Goal: Information Seeking & Learning: Learn about a topic

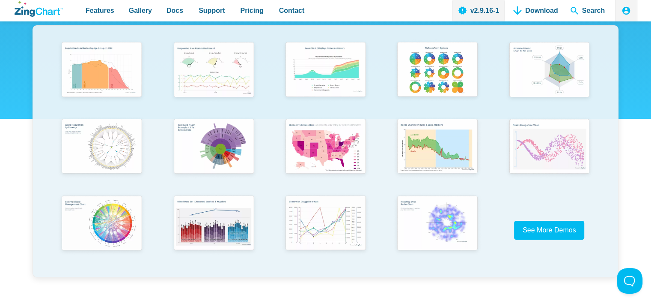
scroll to position [214, 0]
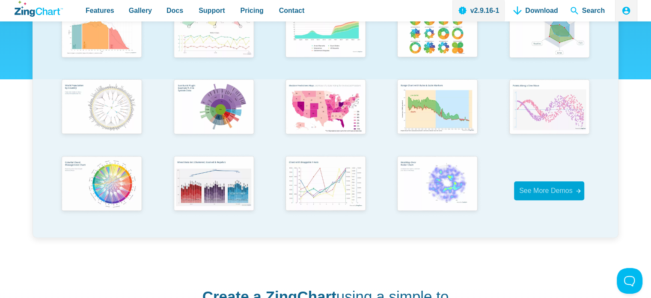
click at [547, 194] on span "See More Demos" at bounding box center [546, 190] width 54 height 7
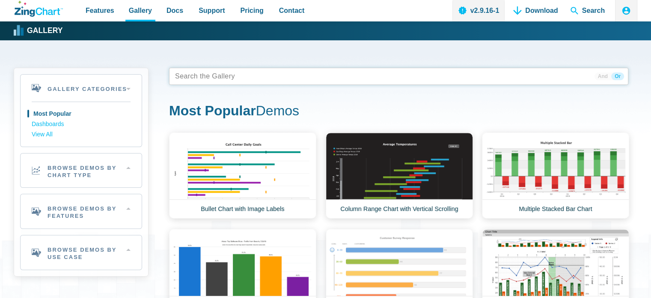
click at [253, 77] on tags "App Content" at bounding box center [398, 76] width 459 height 17
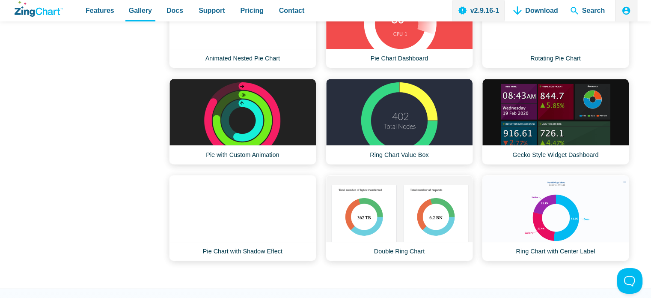
scroll to position [428, 0]
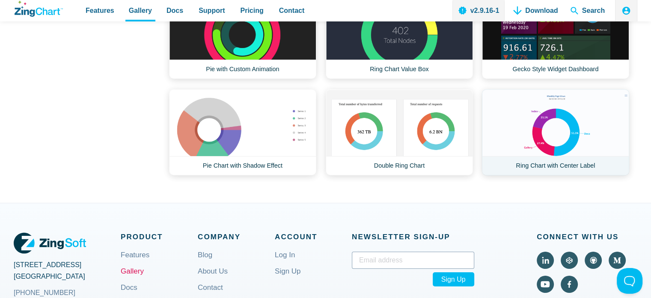
click at [569, 126] on link "Ring Chart with Center Label" at bounding box center [555, 132] width 147 height 86
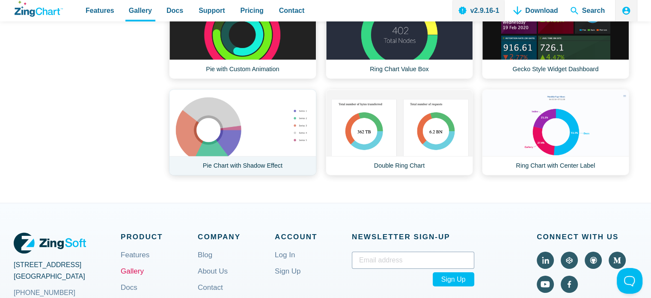
click at [245, 131] on link "Pie Chart with Shadow Effect" at bounding box center [242, 132] width 147 height 86
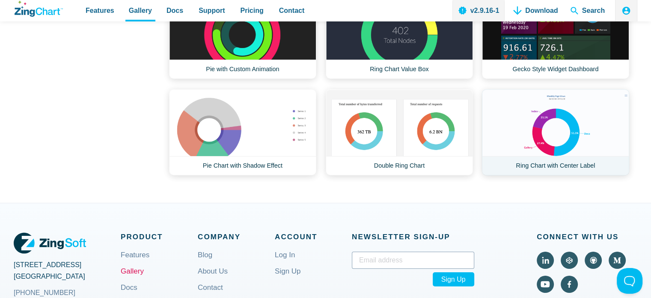
click at [510, 115] on link "Ring Chart with Center Label" at bounding box center [555, 132] width 147 height 86
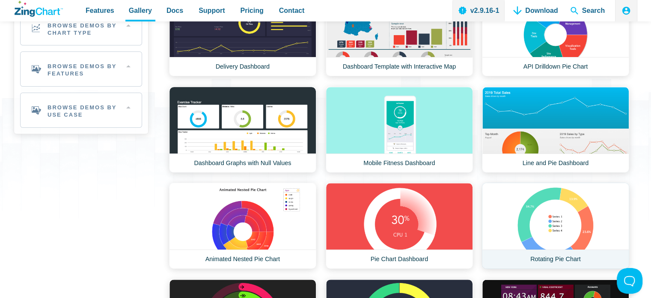
scroll to position [128, 0]
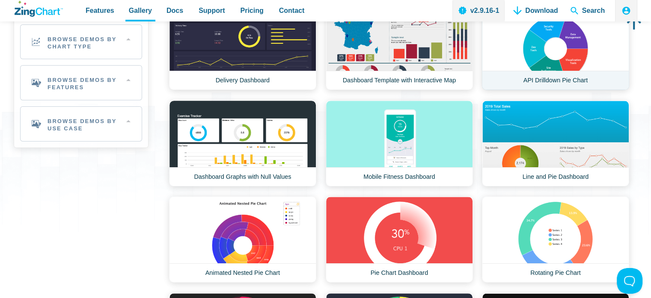
click at [570, 49] on link "API Drilldown Pie Chart" at bounding box center [555, 47] width 147 height 86
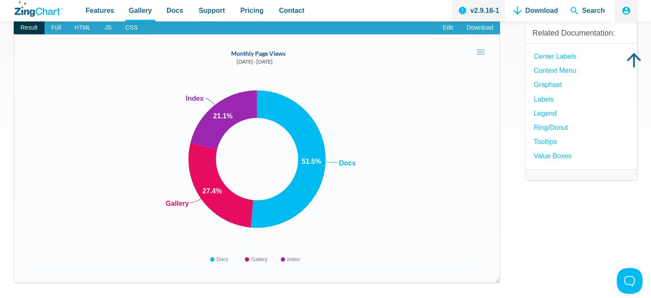
scroll to position [43, 0]
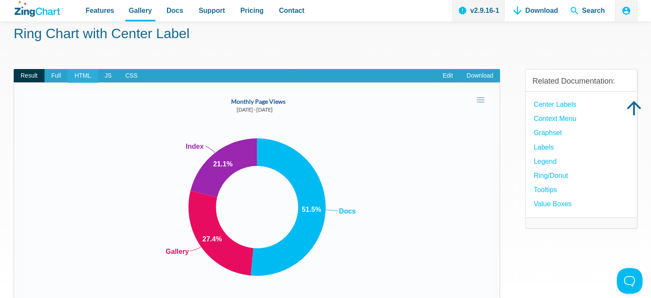
click at [82, 77] on span "HTML" at bounding box center [83, 76] width 30 height 14
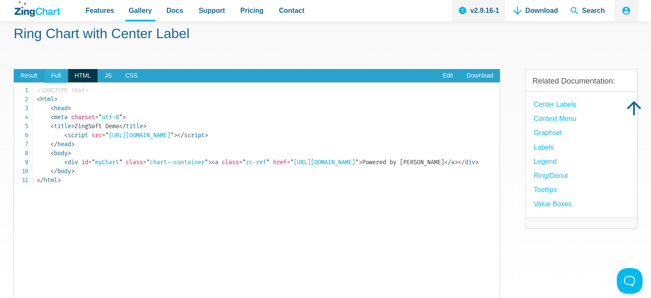
click at [60, 76] on span "Full" at bounding box center [57, 76] width 24 height 14
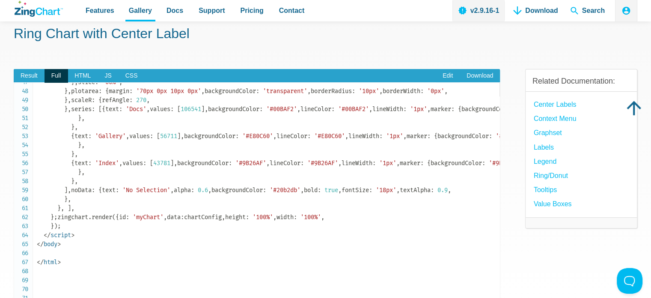
scroll to position [385, 0]
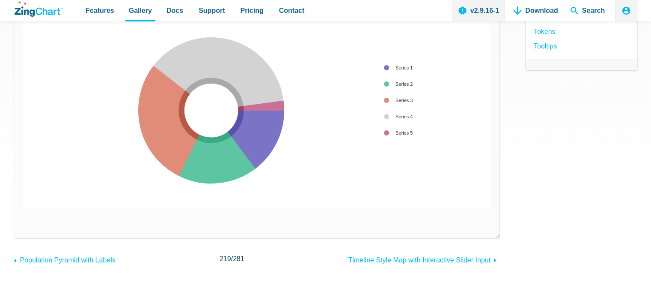
scroll to position [171, 0]
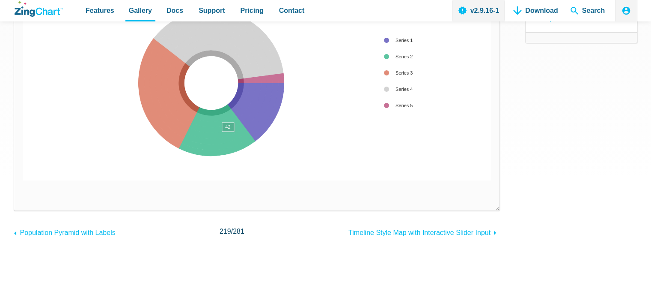
click at [23, 180] on area "App Content" at bounding box center [23, 180] width 0 height 0
drag, startPoint x: 244, startPoint y: 110, endPoint x: 247, endPoint y: 103, distance: 7.7
click at [23, 180] on area "App Content" at bounding box center [23, 180] width 0 height 0
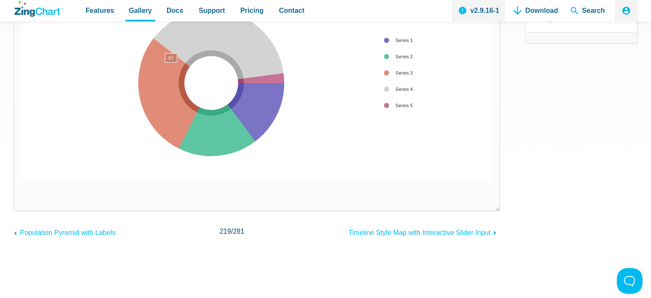
click at [23, 180] on area "App Content" at bounding box center [23, 180] width 0 height 0
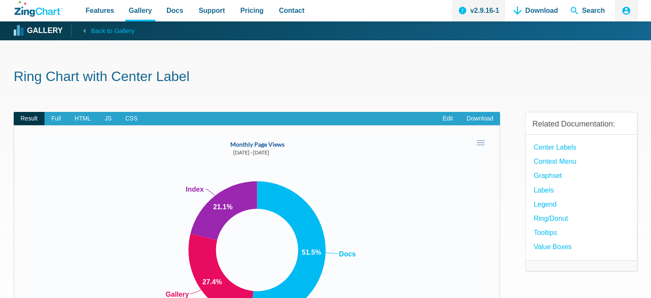
click at [275, 191] on div "Monthly Page Views 06/10/20 - 07/11/20 51.5% Docs 27.4% Gallery 21.1% Index Doc…" at bounding box center [257, 247] width 469 height 227
drag, startPoint x: 266, startPoint y: 189, endPoint x: 255, endPoint y: 172, distance: 20.7
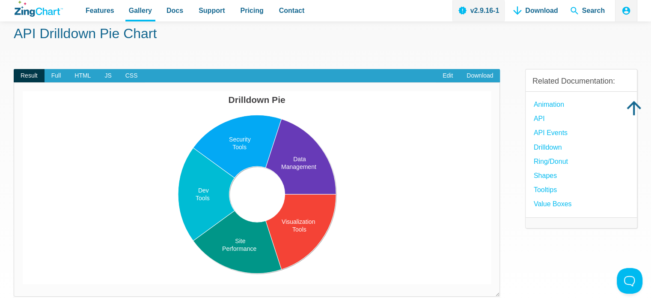
click at [43, 75] on span "Result" at bounding box center [29, 76] width 31 height 14
click at [57, 74] on span "Full" at bounding box center [57, 76] width 24 height 14
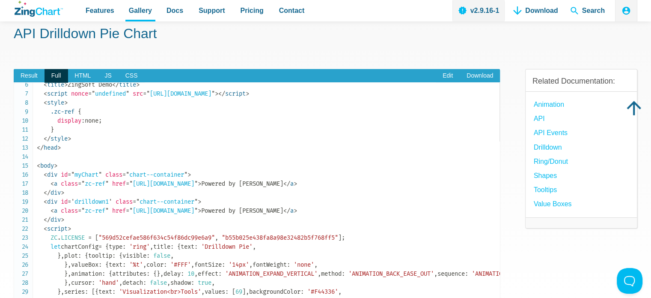
scroll to position [128, 0]
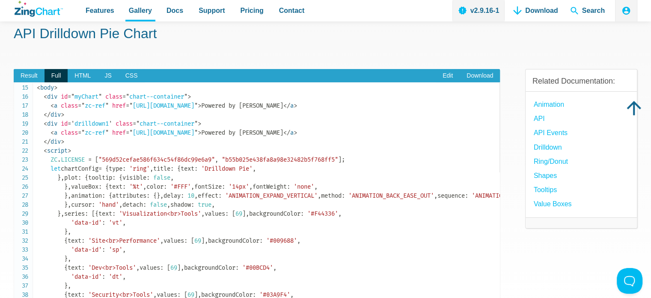
click at [129, 172] on span "'ring'" at bounding box center [139, 168] width 21 height 7
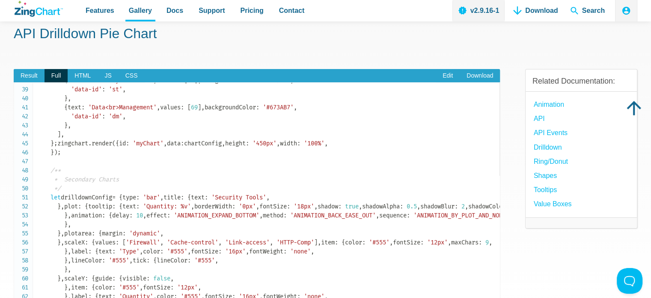
scroll to position [300, 0]
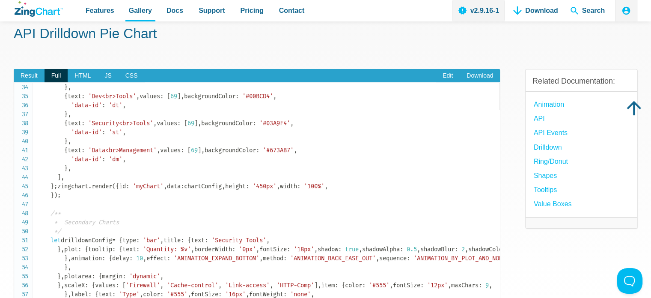
drag, startPoint x: 64, startPoint y: 133, endPoint x: 89, endPoint y: 196, distance: 67.9
copy span "animation : { attributes : { } , delay : 10 , effect : 'ANIMATION_EXPAND_VERTIC…"
